Goal: Check status: Check status

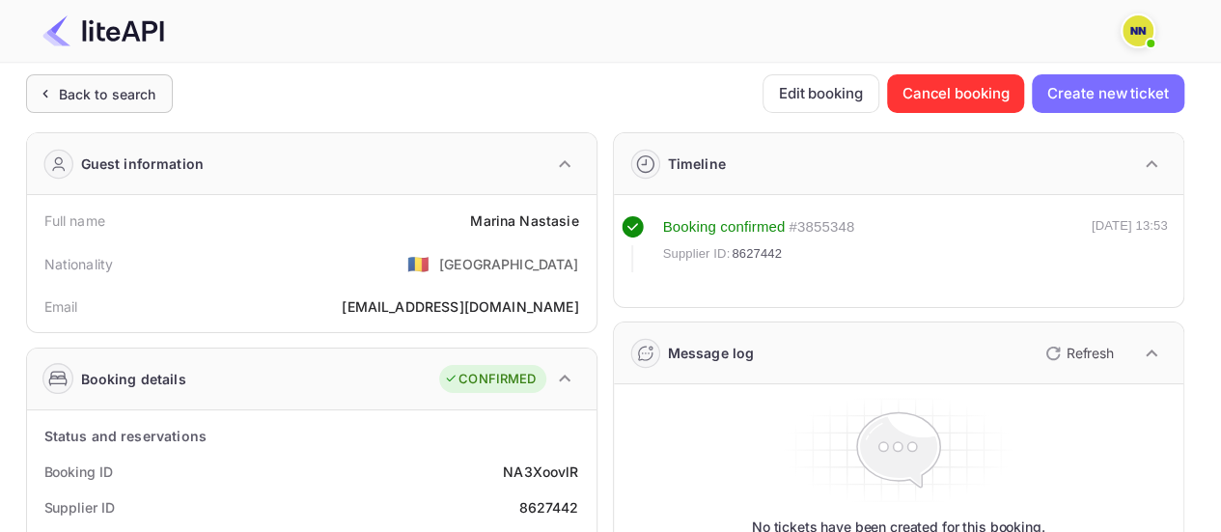
click at [137, 82] on div "Back to search" at bounding box center [99, 93] width 147 height 39
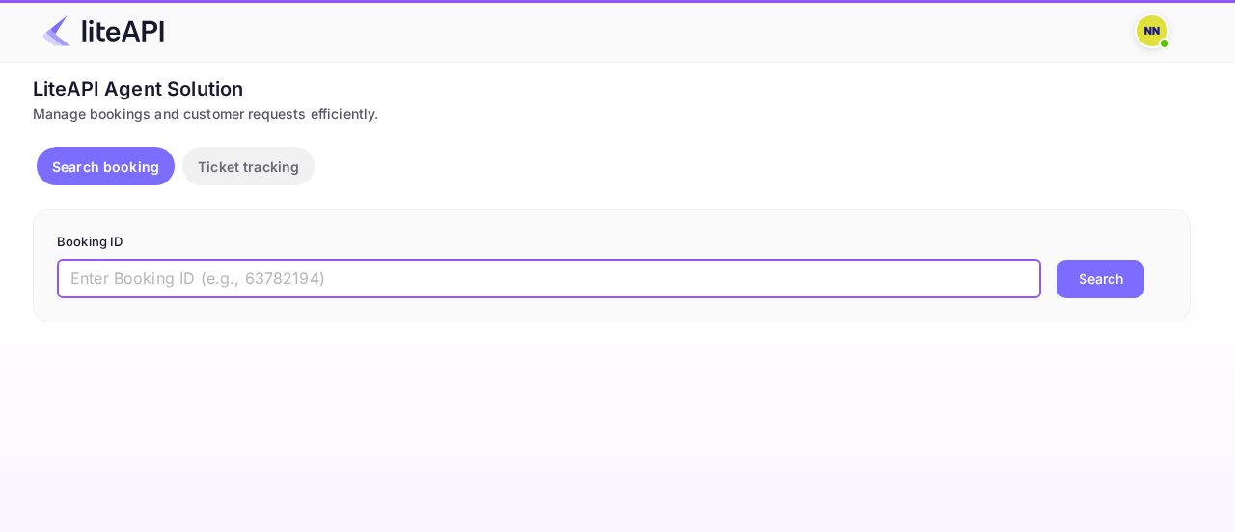
click at [320, 269] on input "text" at bounding box center [549, 279] width 984 height 39
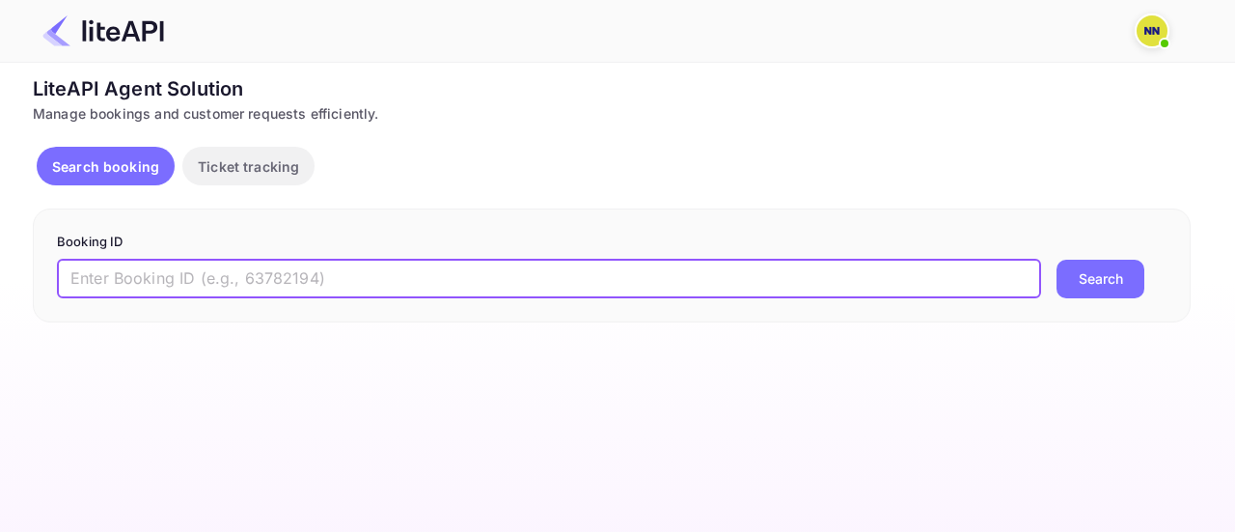
paste input "8696121"
type input "8696121"
click at [1106, 276] on button "Search" at bounding box center [1101, 279] width 88 height 39
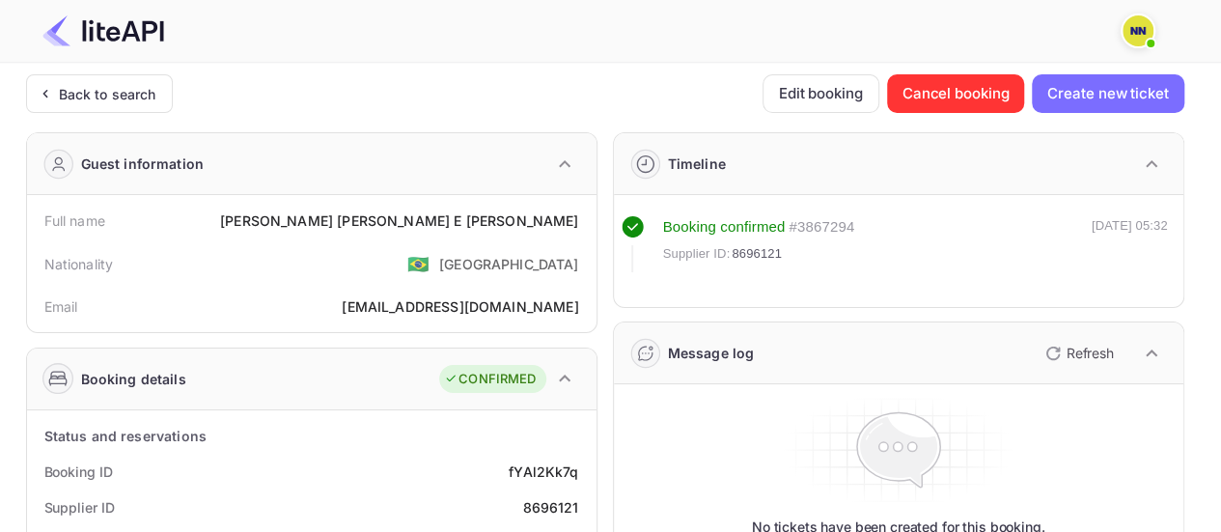
scroll to position [193, 0]
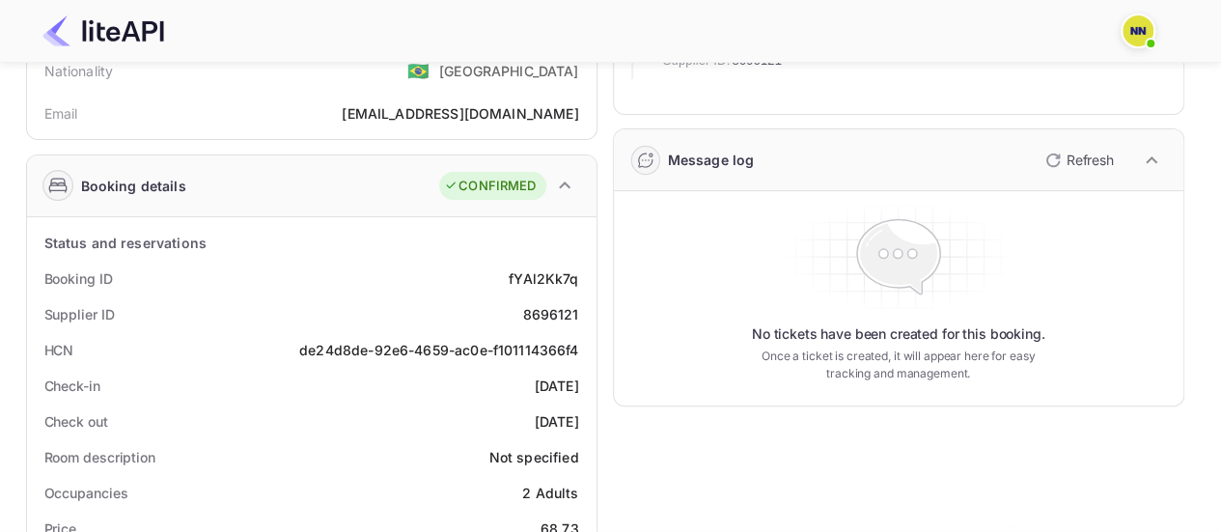
click at [353, 348] on div "de24d8de-92e6-4659-ac0e-f101114366f4" at bounding box center [438, 350] width 279 height 20
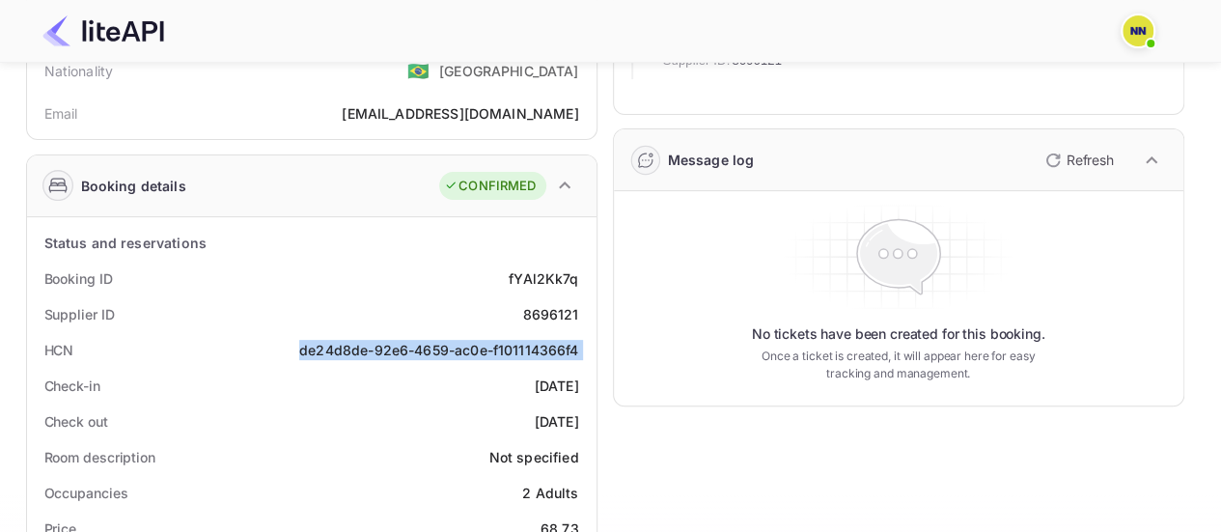
click at [353, 348] on div "de24d8de-92e6-4659-ac0e-f101114366f4" at bounding box center [438, 350] width 279 height 20
copy div "de24d8de-92e6-4659-ac0e-f101114366f4"
